Goal: Ask a question: Ask a question

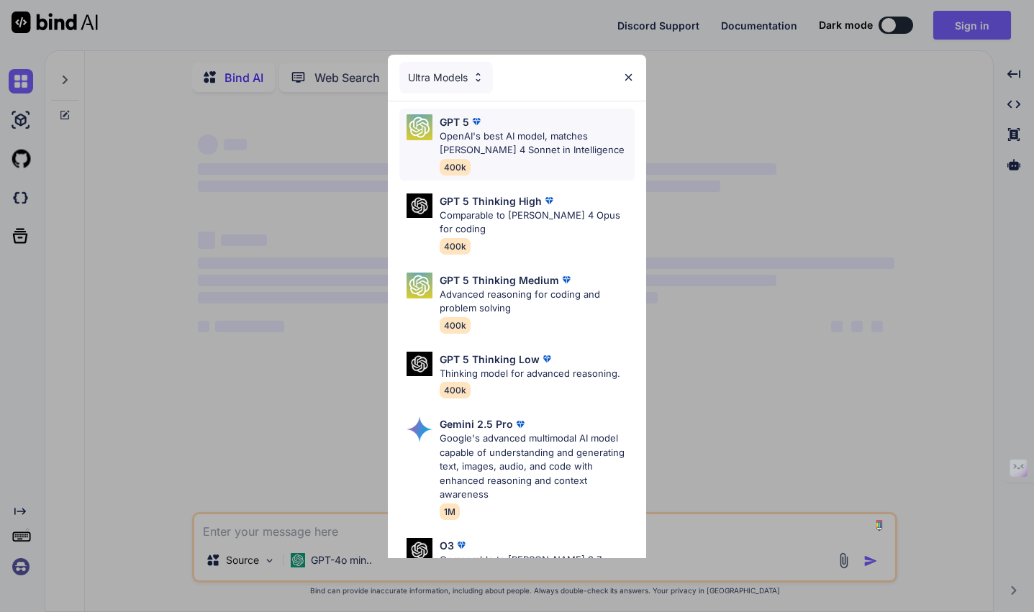
type textarea "x"
click at [632, 71] on img at bounding box center [628, 77] width 12 height 12
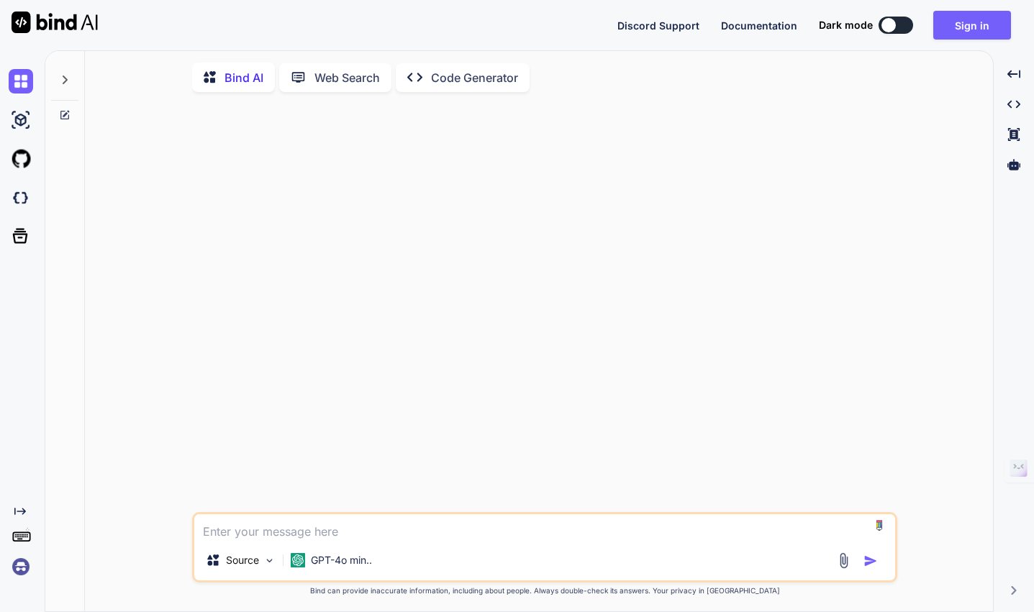
click at [291, 538] on textarea at bounding box center [544, 527] width 701 height 26
type textarea "C"
type textarea "x"
type textarea "Ca"
type textarea "x"
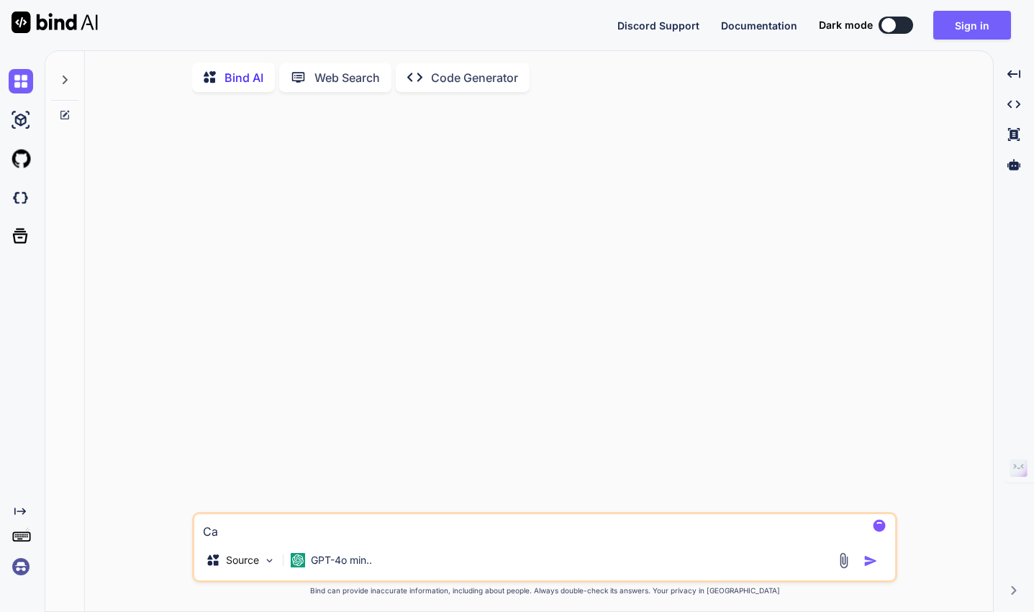
type textarea "Can"
type textarea "x"
type textarea "Can"
type textarea "x"
type textarea "Can y"
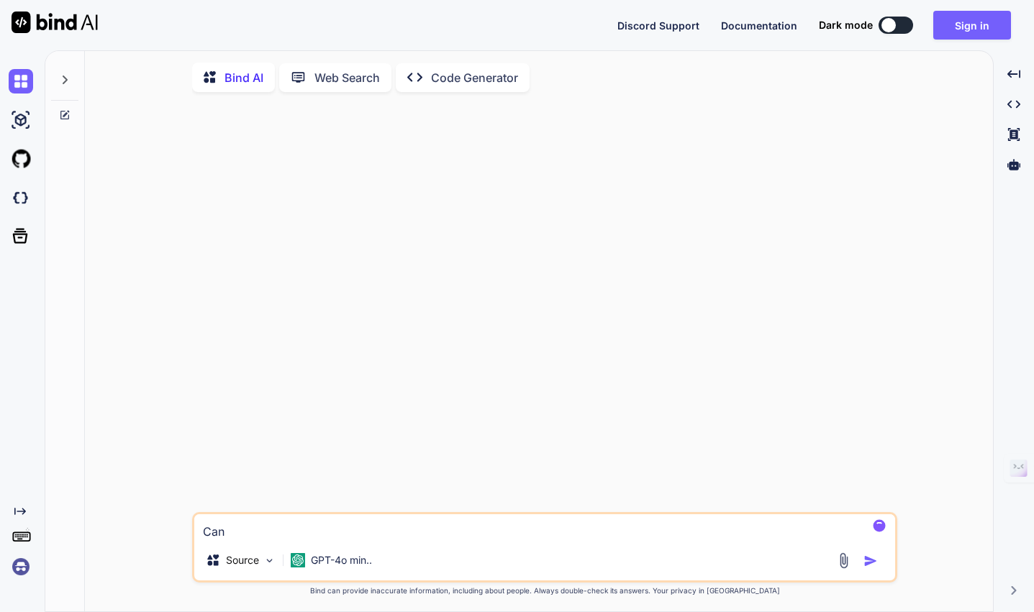
type textarea "x"
type textarea "Can yo"
type textarea "x"
type textarea "Can you"
type textarea "x"
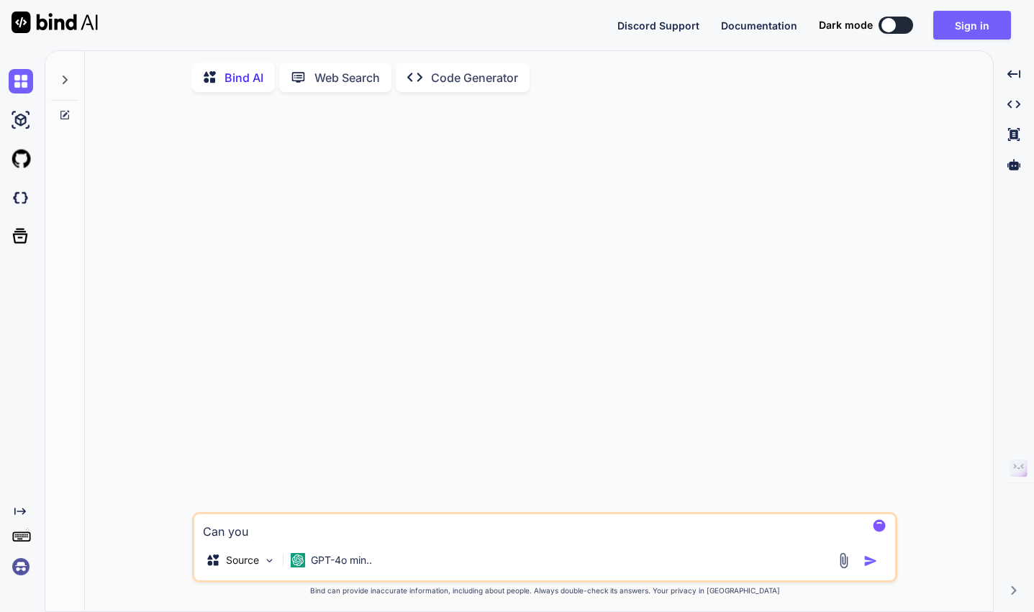
type textarea "Can you"
type textarea "x"
type textarea "Can you c"
type textarea "x"
type textarea "Can you cr"
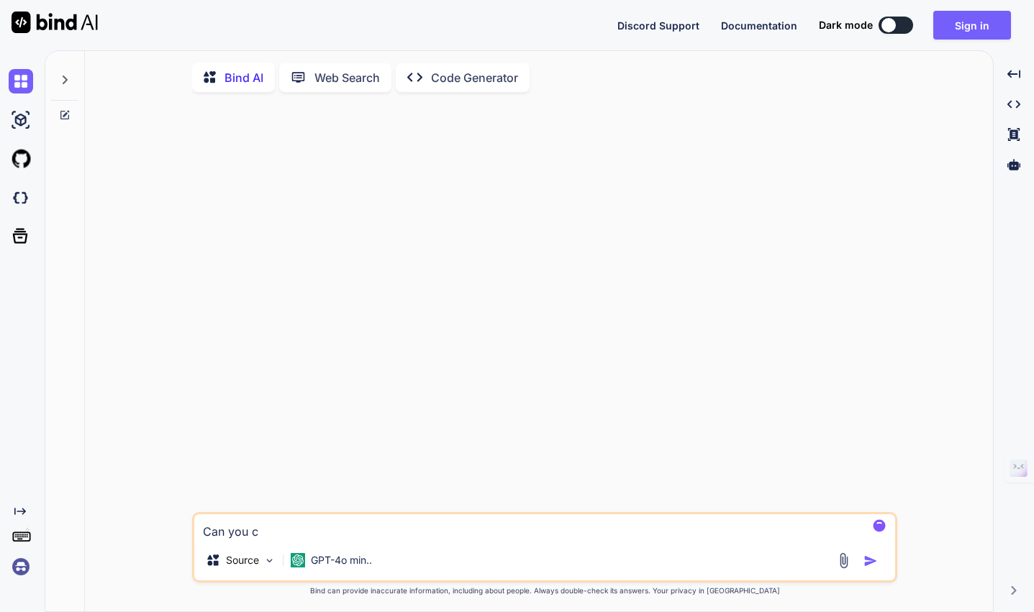
type textarea "x"
type textarea "Can you cre"
type textarea "x"
type textarea "Can you crea"
type textarea "x"
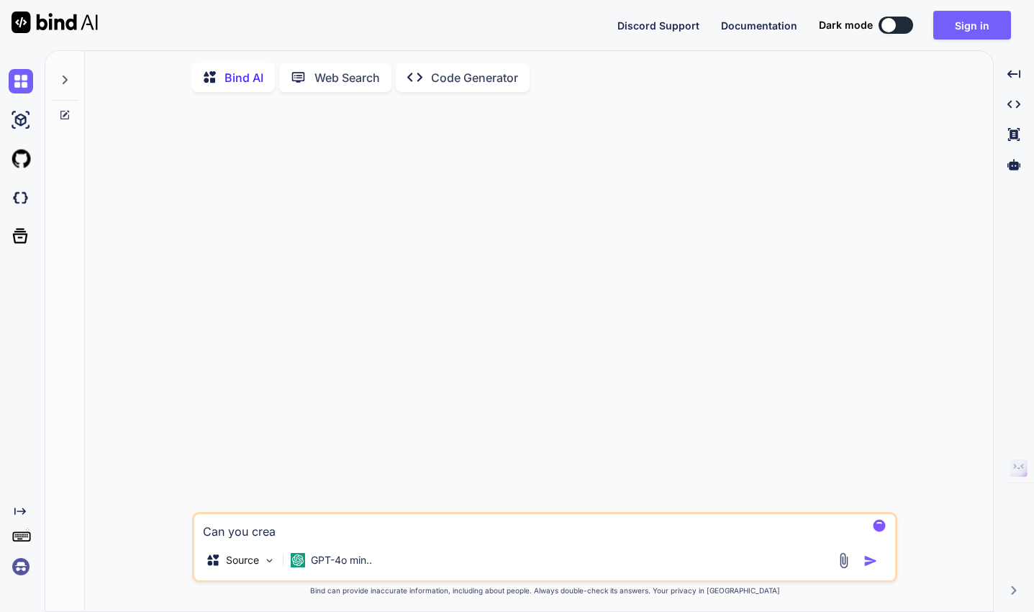
type textarea "Can you creat"
type textarea "x"
type textarea "Can you create"
type textarea "x"
type textarea "Can you create"
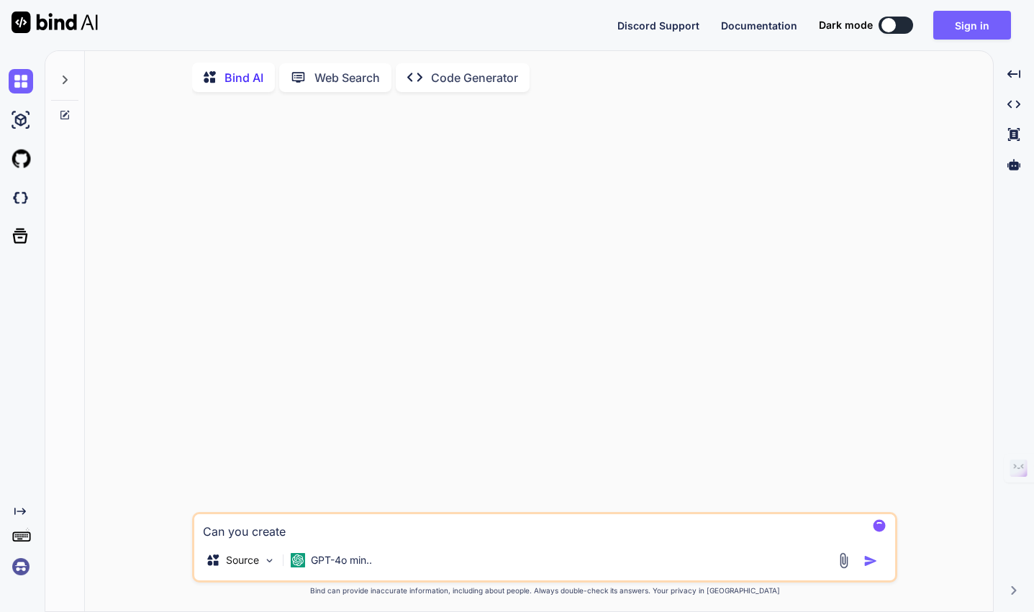
type textarea "x"
type textarea "Can you create W"
type textarea "x"
type textarea "Can you create Wo"
type textarea "x"
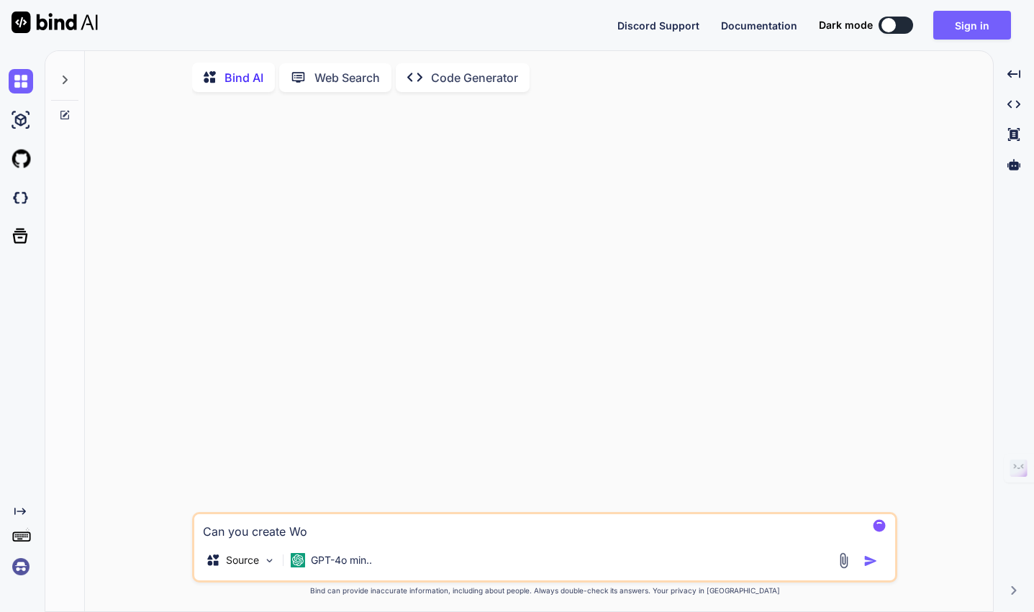
type textarea "Can you create Wor"
type textarea "x"
type textarea "Can you create Word"
type textarea "x"
type textarea "Can you create WordP"
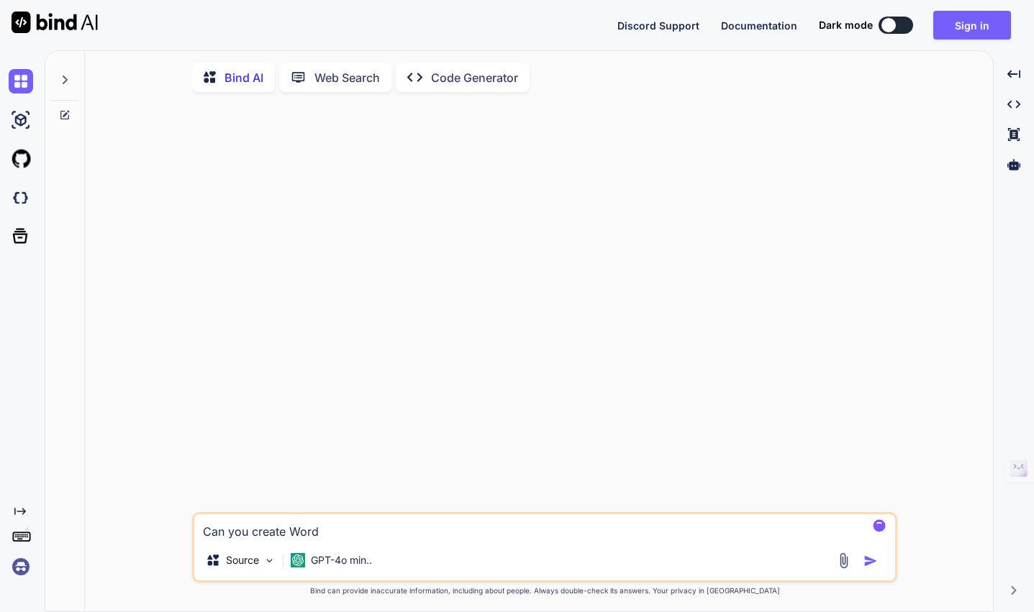
type textarea "x"
type textarea "Can you create WordPr"
type textarea "x"
type textarea "Can you create WordPre"
type textarea "x"
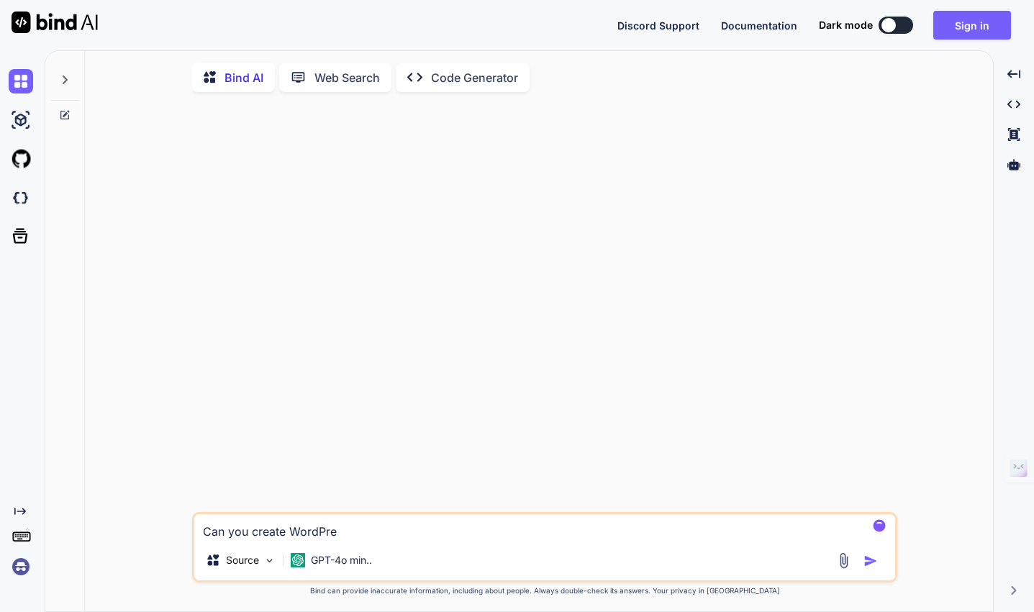
type textarea "Can you create WordPres"
type textarea "x"
type textarea "Can you create WordPress"
type textarea "x"
type textarea "Can you create WordPress"
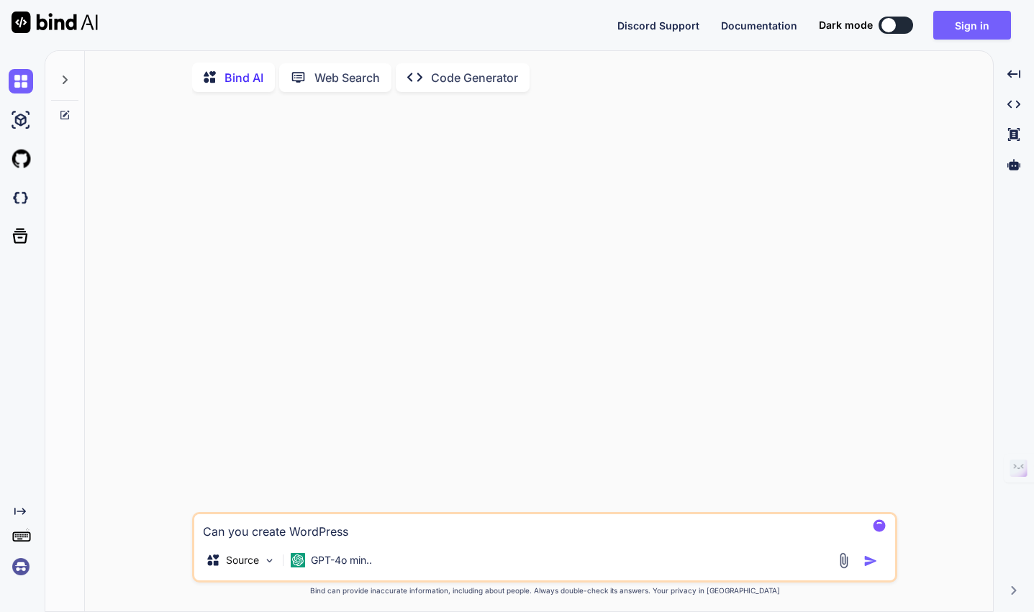
type textarea "x"
type textarea "Can you create WordPress c"
type textarea "x"
type textarea "Can you create WordPress co"
type textarea "x"
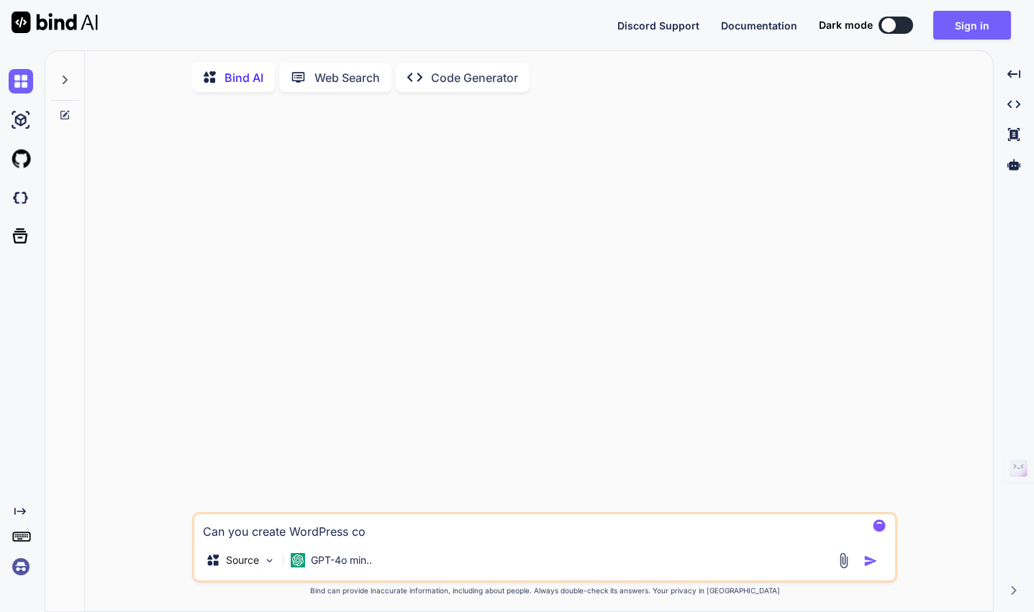
type textarea "Can you create WordPress com"
type textarea "x"
type textarea "Can you create WordPress comp"
type textarea "x"
type textarea "Can you create WordPress compl"
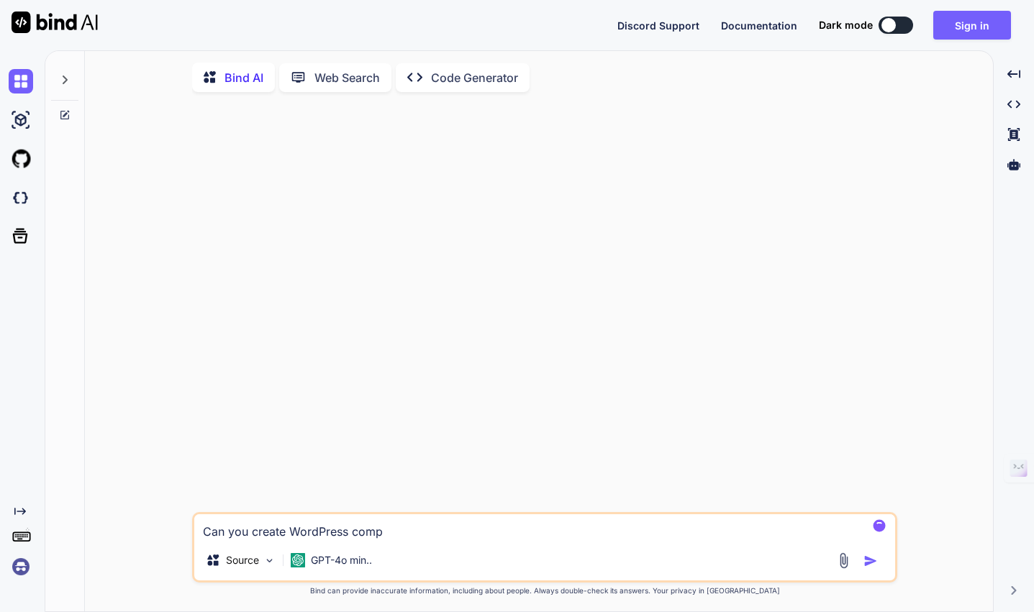
type textarea "x"
type textarea "Can you create WordPress comple"
type textarea "x"
type textarea "Can you create WordPress complex"
type textarea "x"
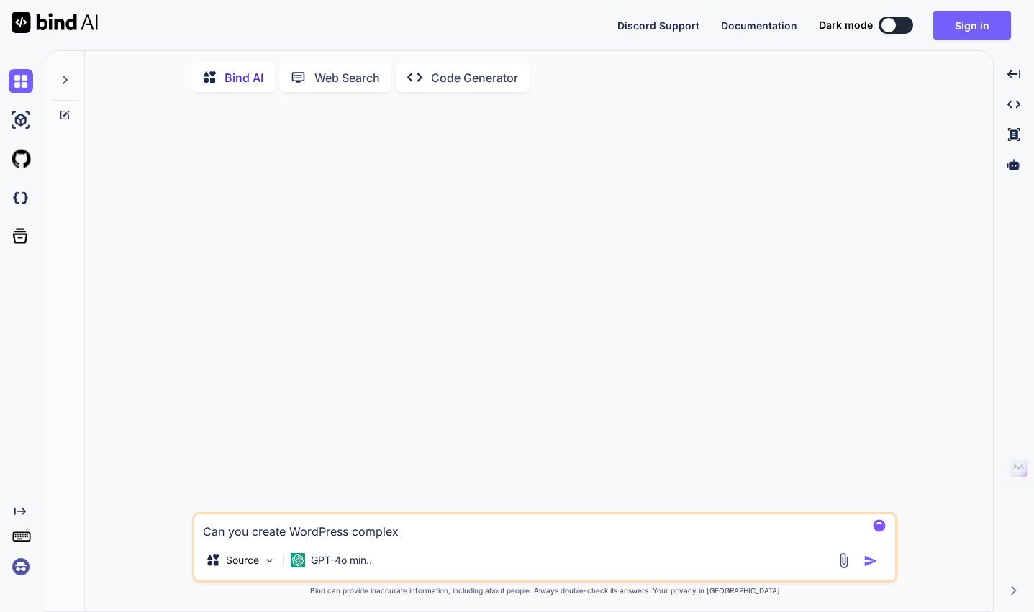
type textarea "Can you create WordPress complex"
type textarea "x"
type textarea "Can you create WordPress complex p"
type textarea "x"
type textarea "Can you create WordPress complex pl"
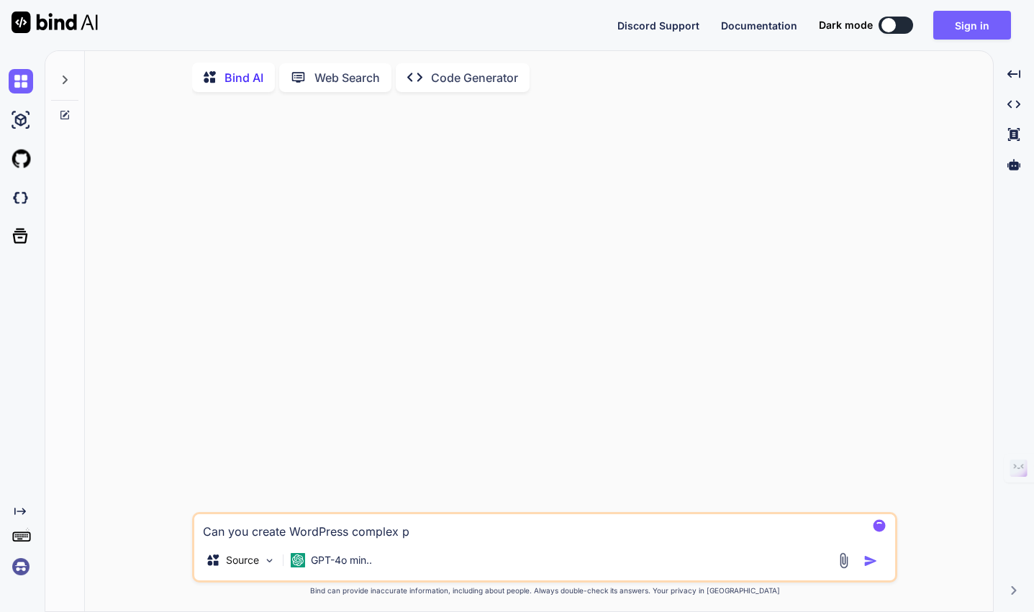
type textarea "x"
type textarea "Can you create WordPress complex plu"
type textarea "x"
type textarea "Can you create WordPress complex plug"
type textarea "x"
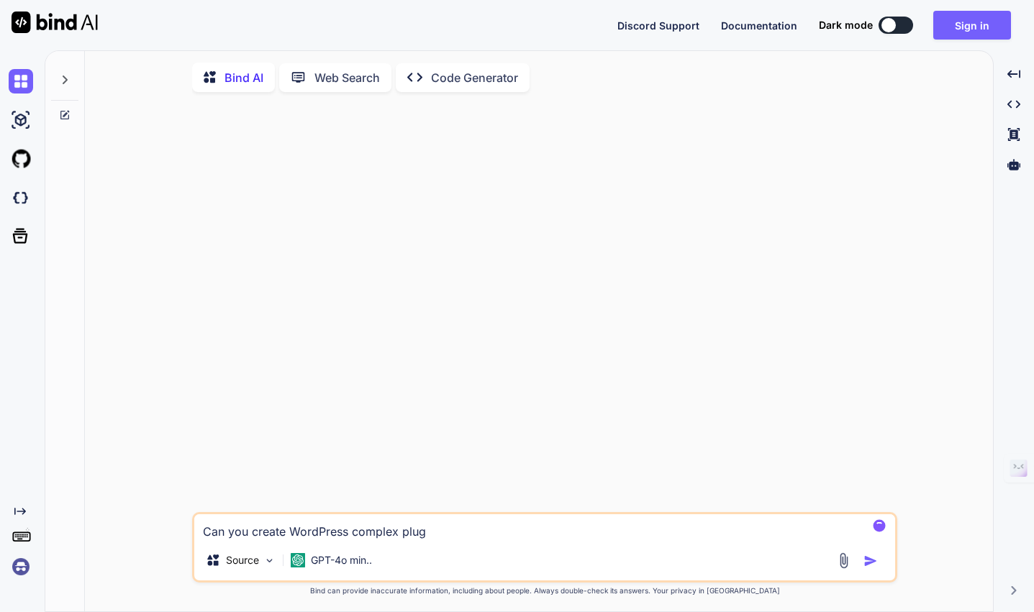
type textarea "Can you create WordPress complex plugi"
type textarea "x"
type textarea "Can you create WordPress complex plugin"
type textarea "x"
type textarea "Can you create WordPress complex plugins"
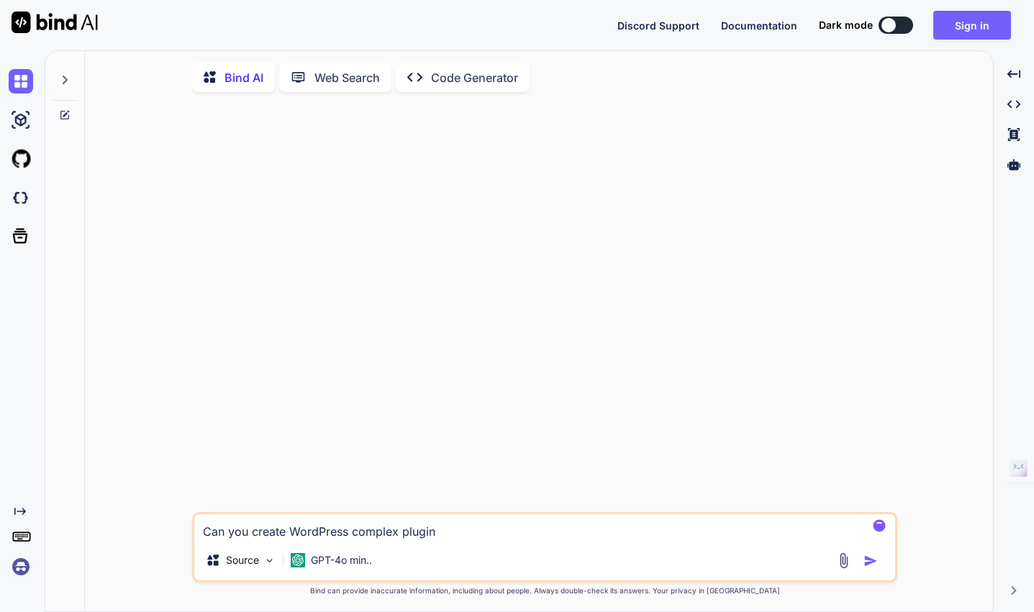
type textarea "x"
type textarea "Can you create WordPress complex plugins?"
type textarea "x"
click at [480, 537] on textarea "Can you create WordPress complex plugins?" at bounding box center [544, 527] width 701 height 26
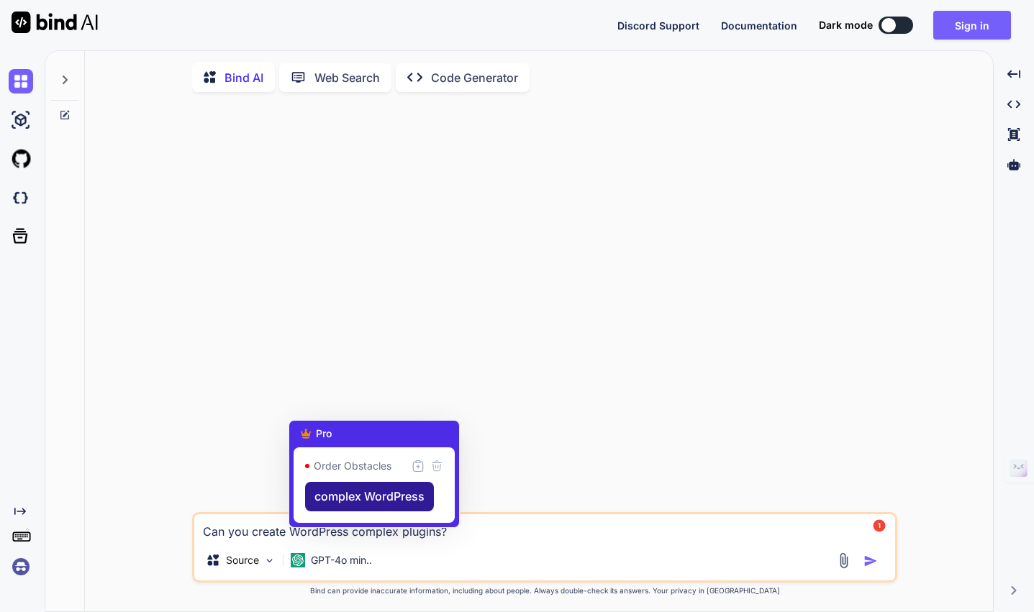
type textarea "Can you create complex WordPress plugins?"
type textarea "x"
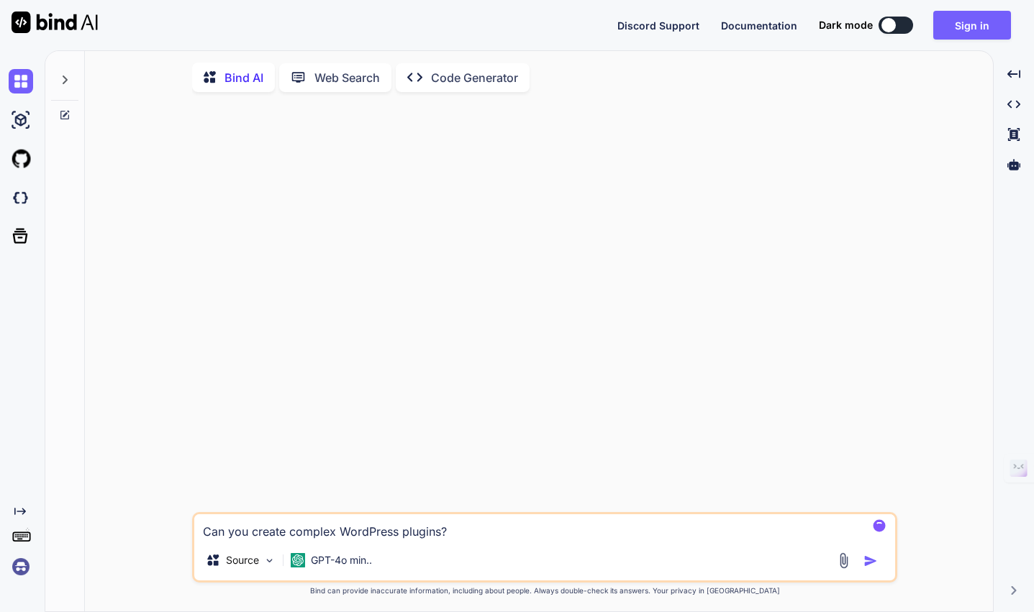
click at [475, 531] on textarea "Can you create complex WordPress plugins?" at bounding box center [544, 527] width 701 height 26
type textarea "Can you create complex WordPress plugins?"
click at [337, 566] on p "GPT-4o min.." at bounding box center [341, 560] width 61 height 14
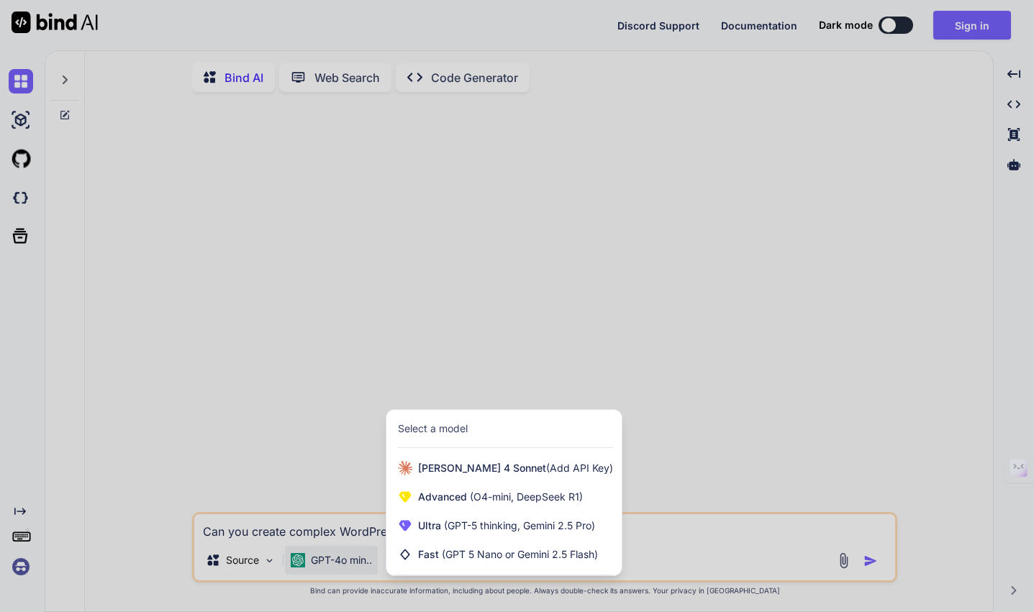
click at [311, 420] on div at bounding box center [517, 306] width 1034 height 612
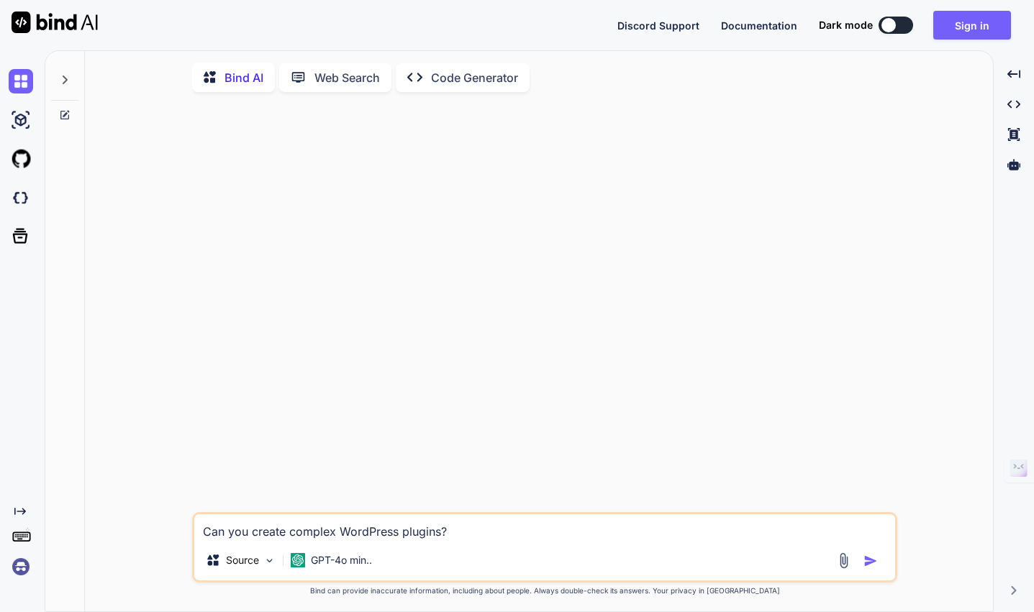
click at [869, 567] on img "button" at bounding box center [870, 561] width 14 height 14
type textarea "x"
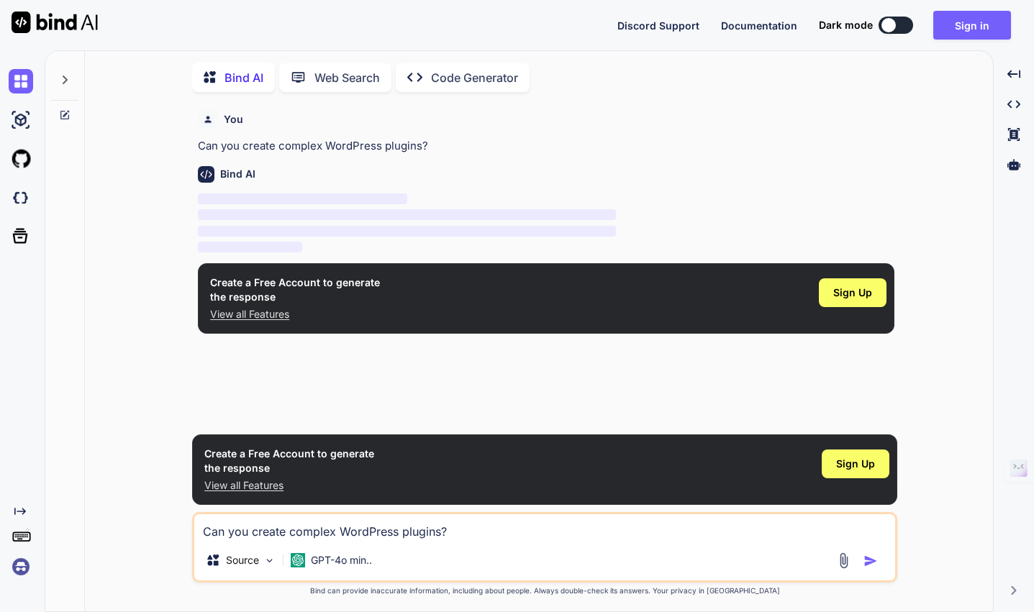
scroll to position [6, 0]
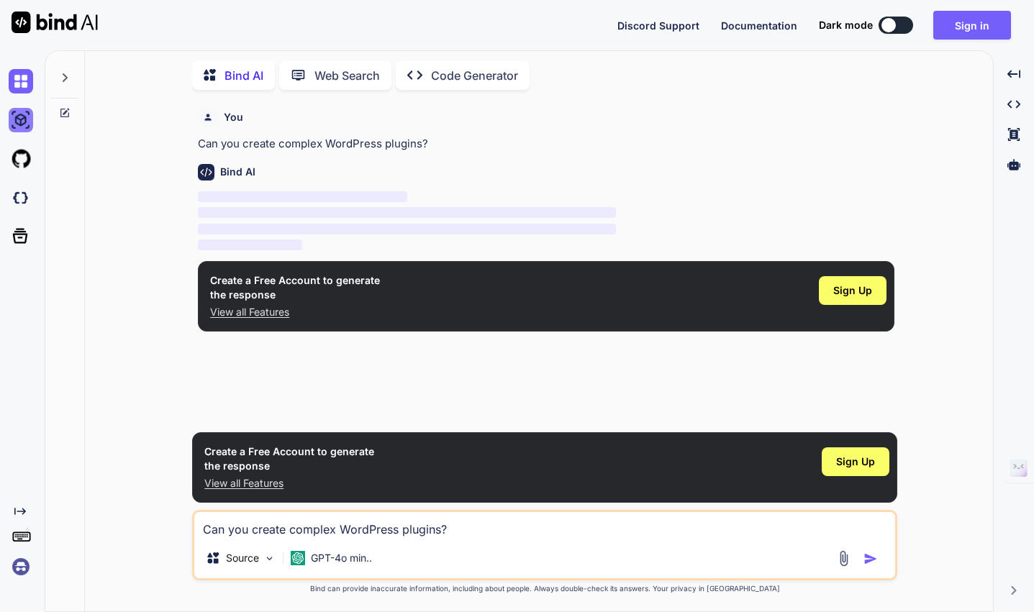
click at [24, 119] on img at bounding box center [21, 120] width 24 height 24
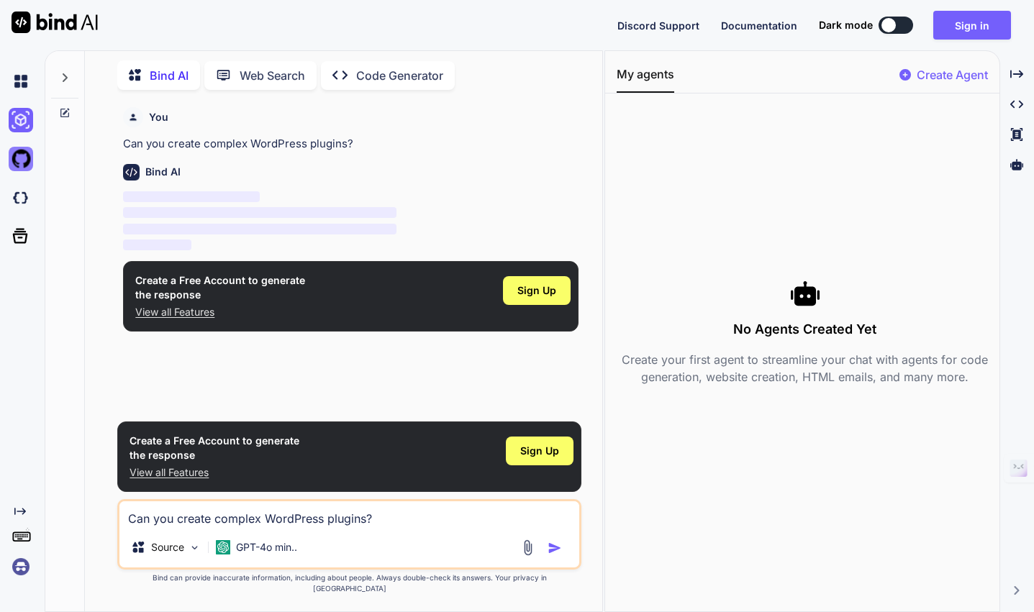
click at [18, 155] on img at bounding box center [21, 159] width 24 height 24
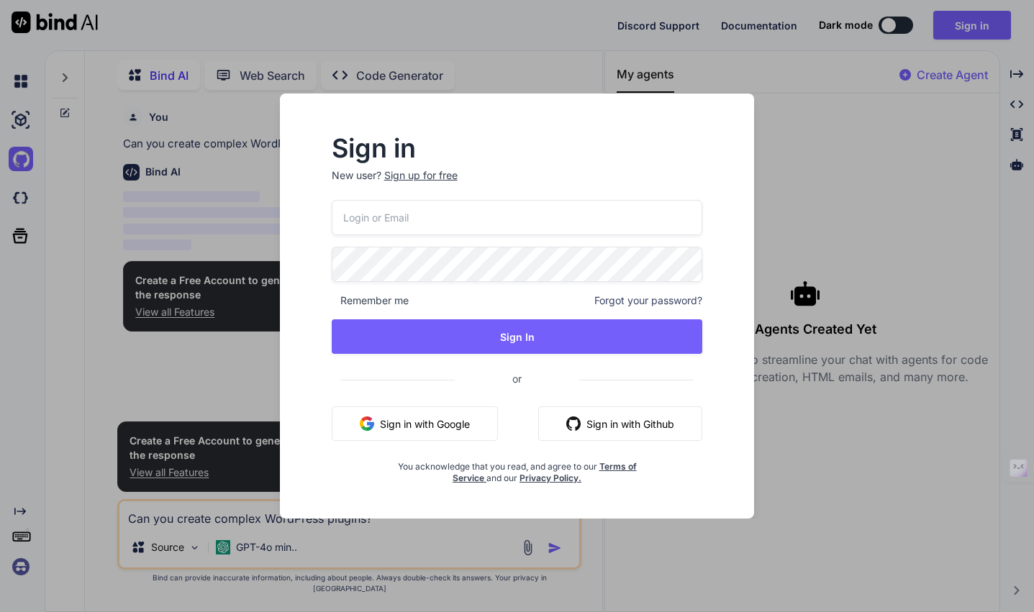
click at [19, 204] on div "Sign in New user? Sign up for free Remember me Forgot your password? Sign In or…" at bounding box center [517, 306] width 1034 height 612
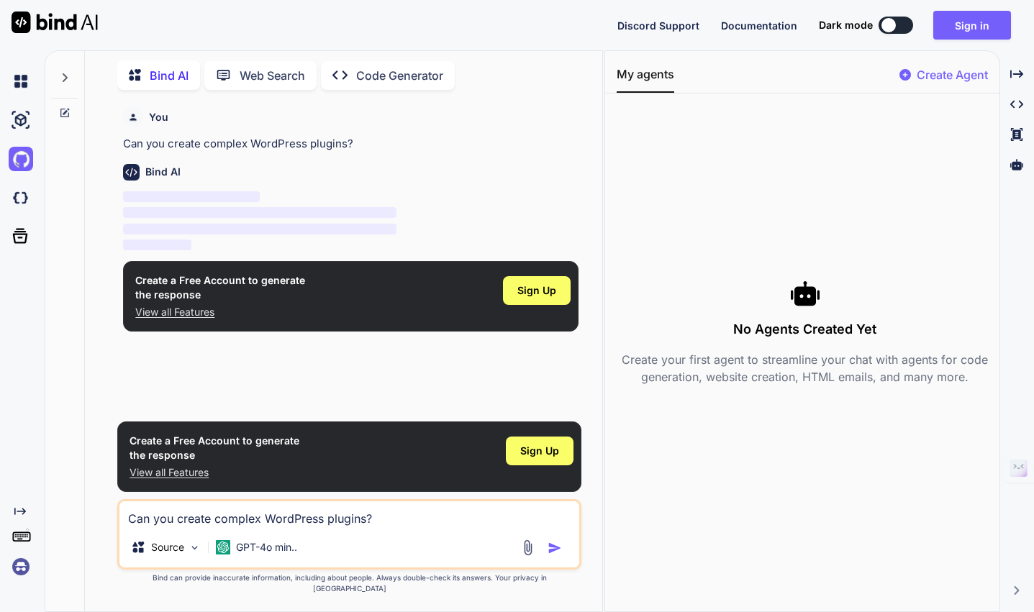
click at [19, 204] on img at bounding box center [21, 198] width 24 height 24
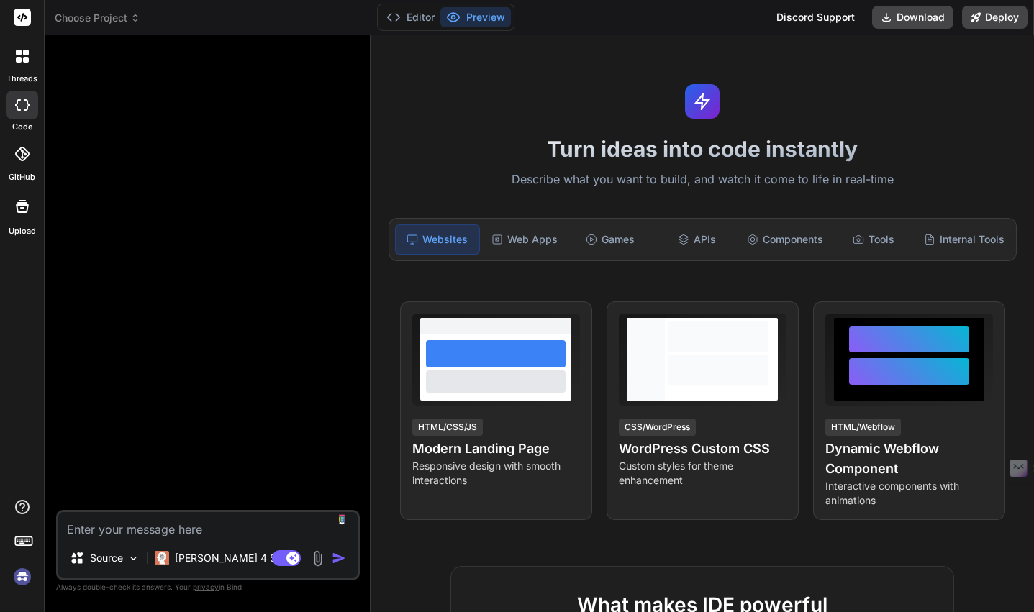
type textarea "x"
click at [525, 234] on div "Web Apps" at bounding box center [524, 239] width 83 height 30
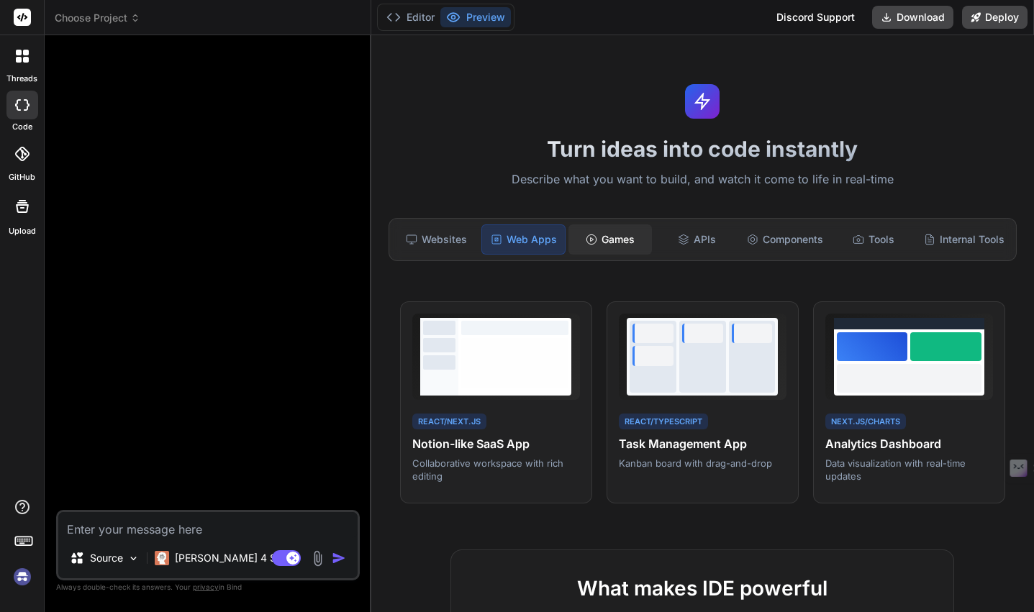
click at [607, 248] on div "Games" at bounding box center [609, 239] width 83 height 30
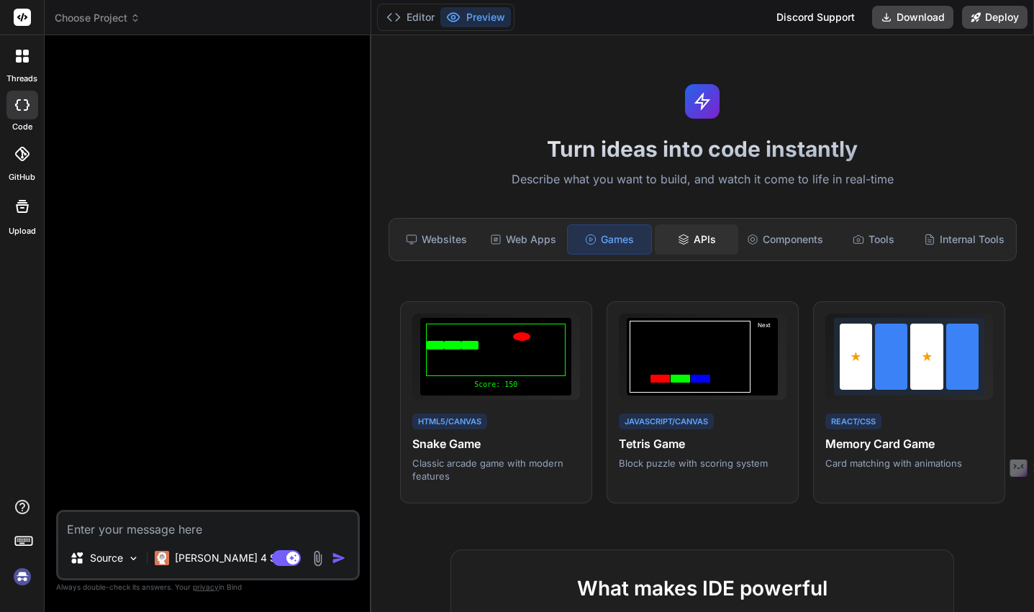
click at [696, 230] on div "APIs" at bounding box center [696, 239] width 83 height 30
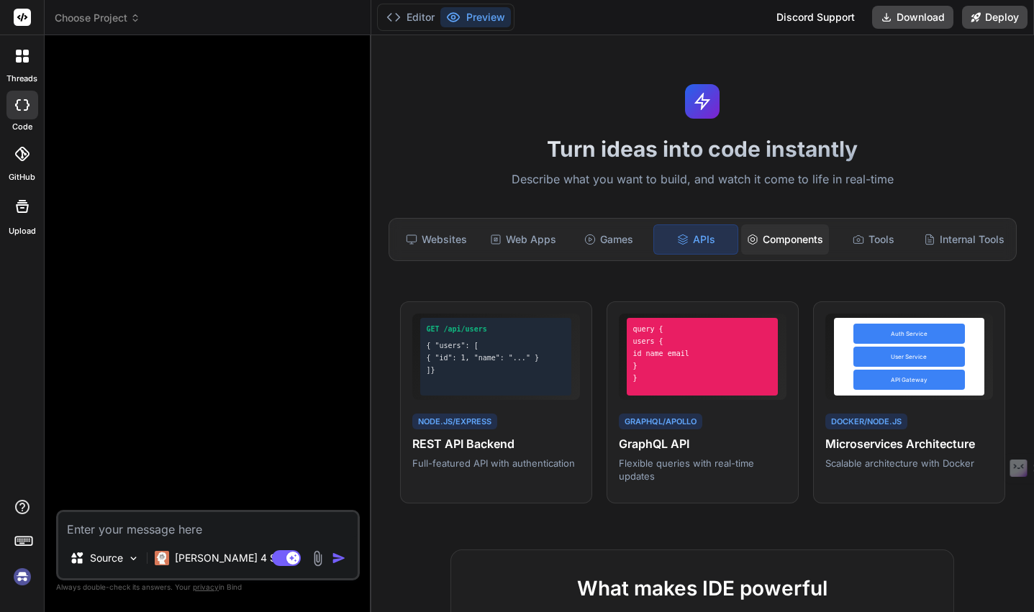
click at [790, 237] on div "Components" at bounding box center [785, 239] width 88 height 30
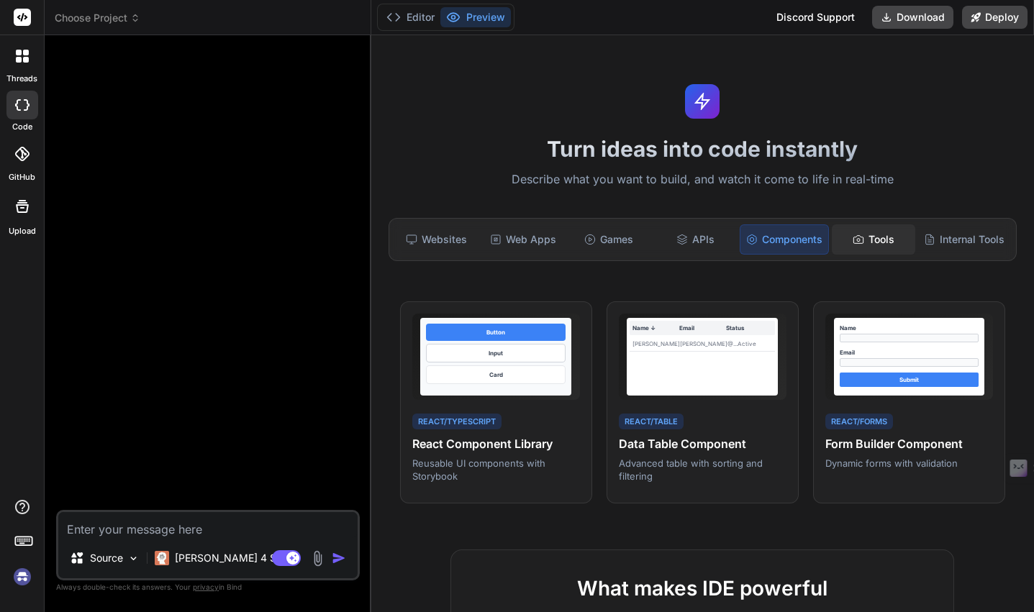
click at [880, 243] on div "Tools" at bounding box center [873, 239] width 83 height 30
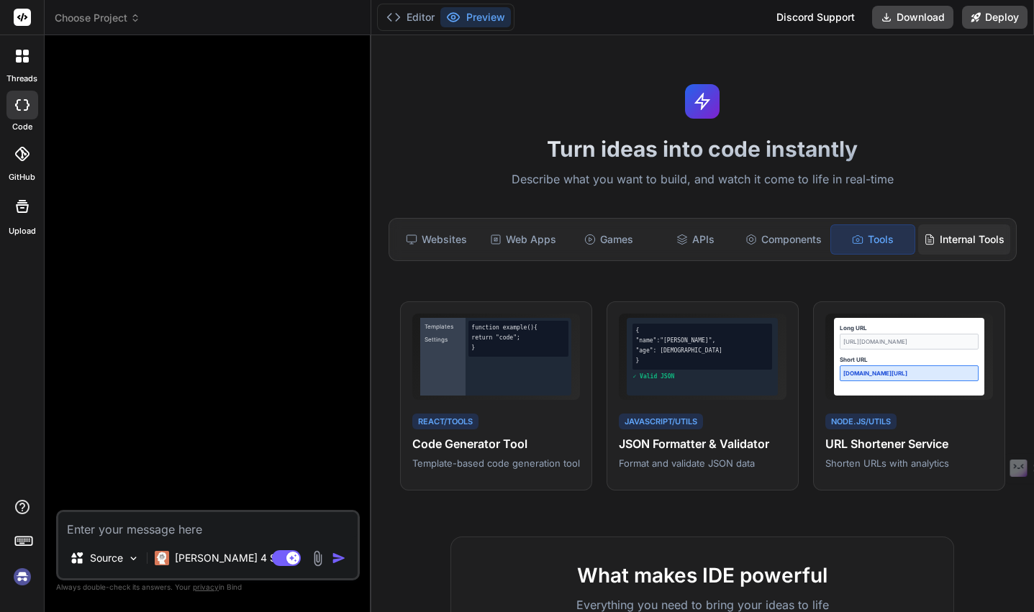
click at [968, 242] on div "Internal Tools" at bounding box center [964, 239] width 92 height 30
